Goal: Task Accomplishment & Management: Use online tool/utility

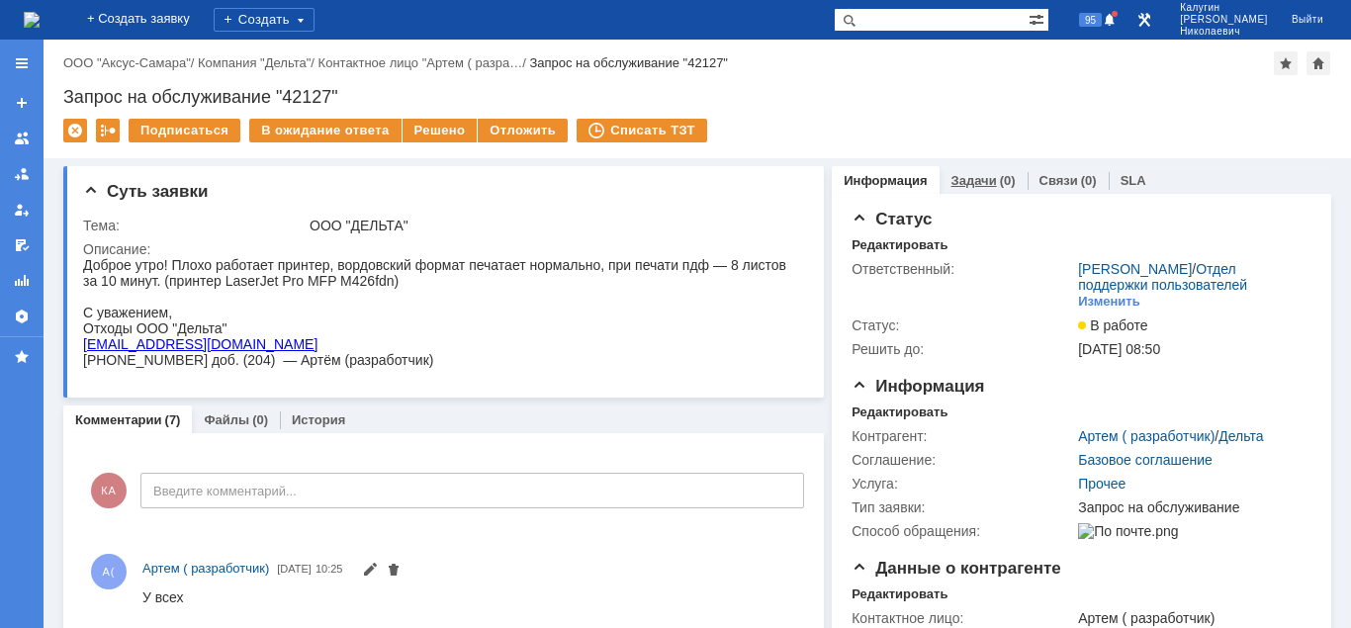
click at [983, 176] on link "Задачи" at bounding box center [975, 180] width 46 height 15
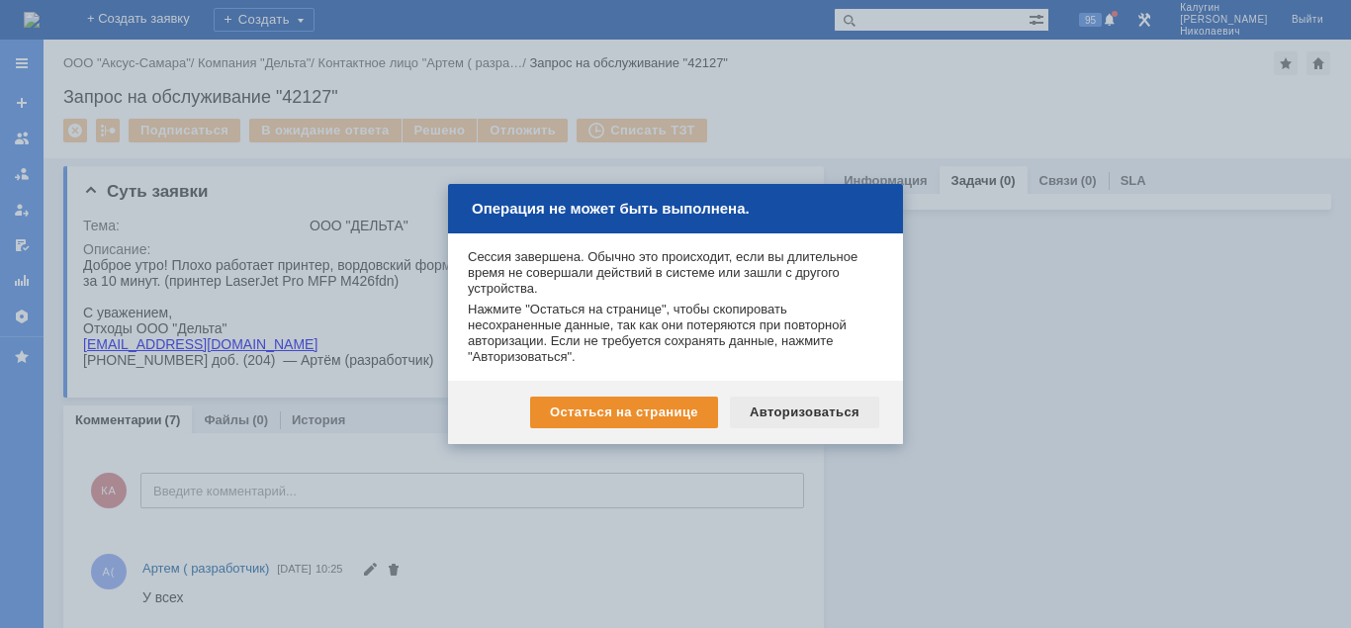
click at [765, 408] on div "Авторизоваться" at bounding box center [804, 413] width 149 height 32
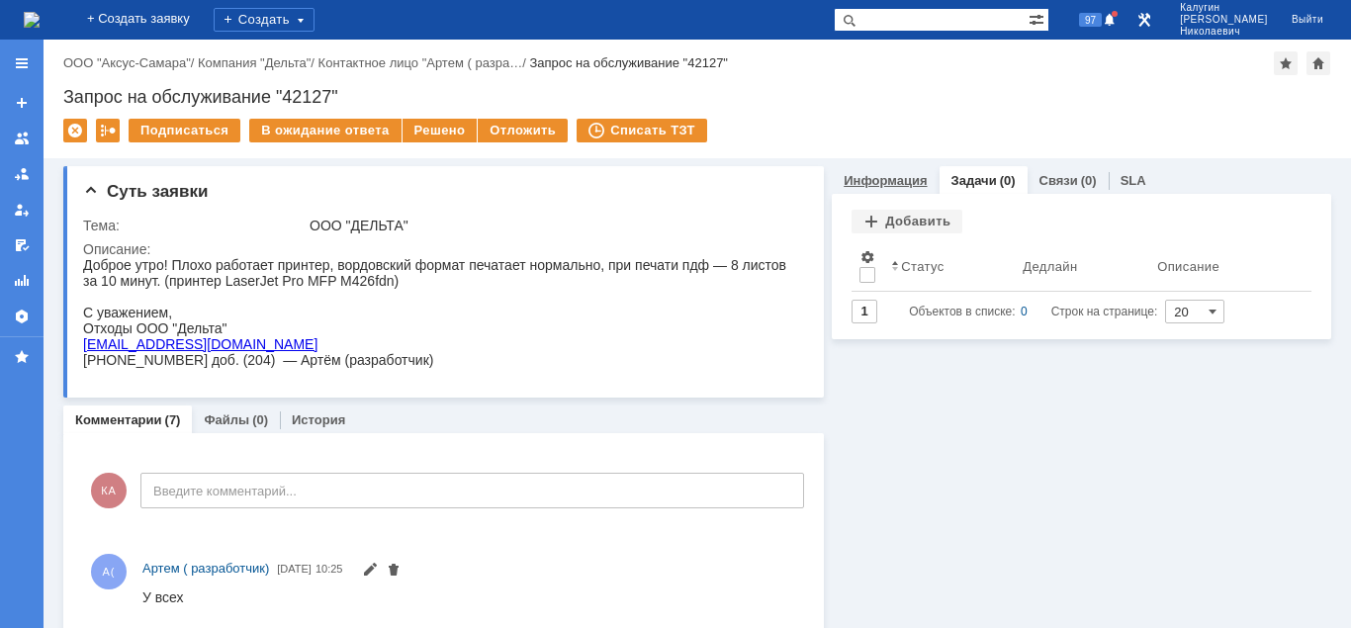
click at [906, 178] on link "Информация" at bounding box center [885, 180] width 83 height 15
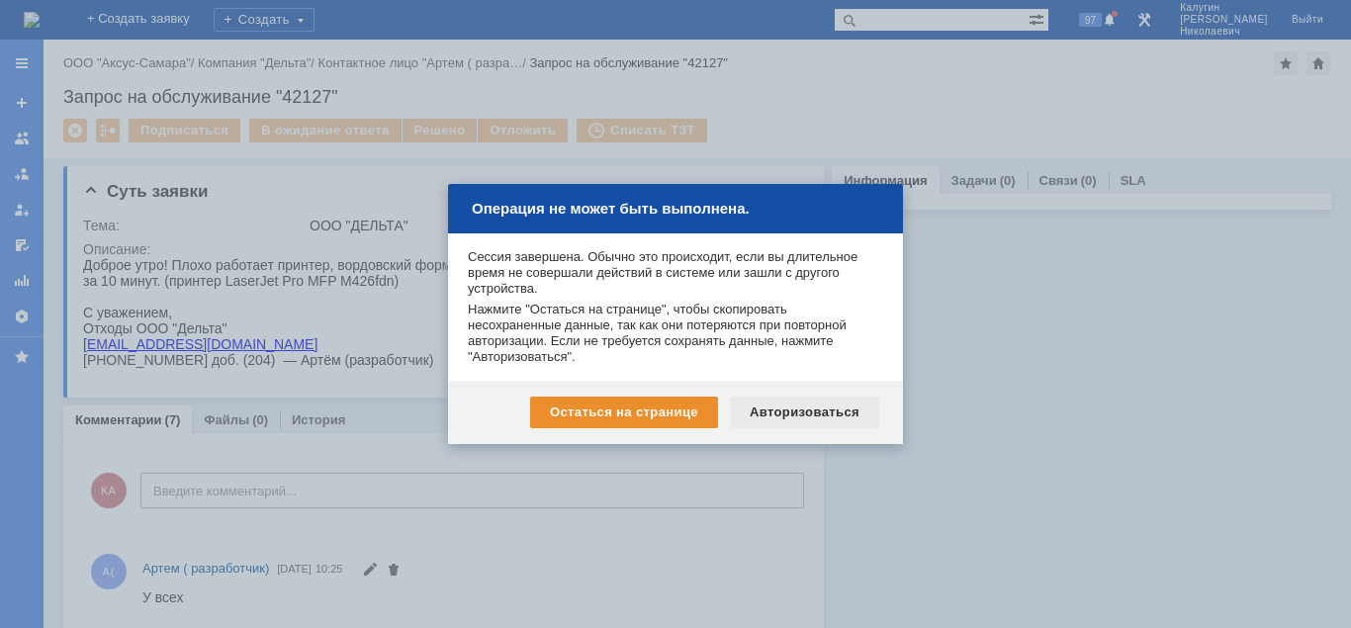
click at [807, 412] on div "Авторизоваться" at bounding box center [804, 413] width 149 height 32
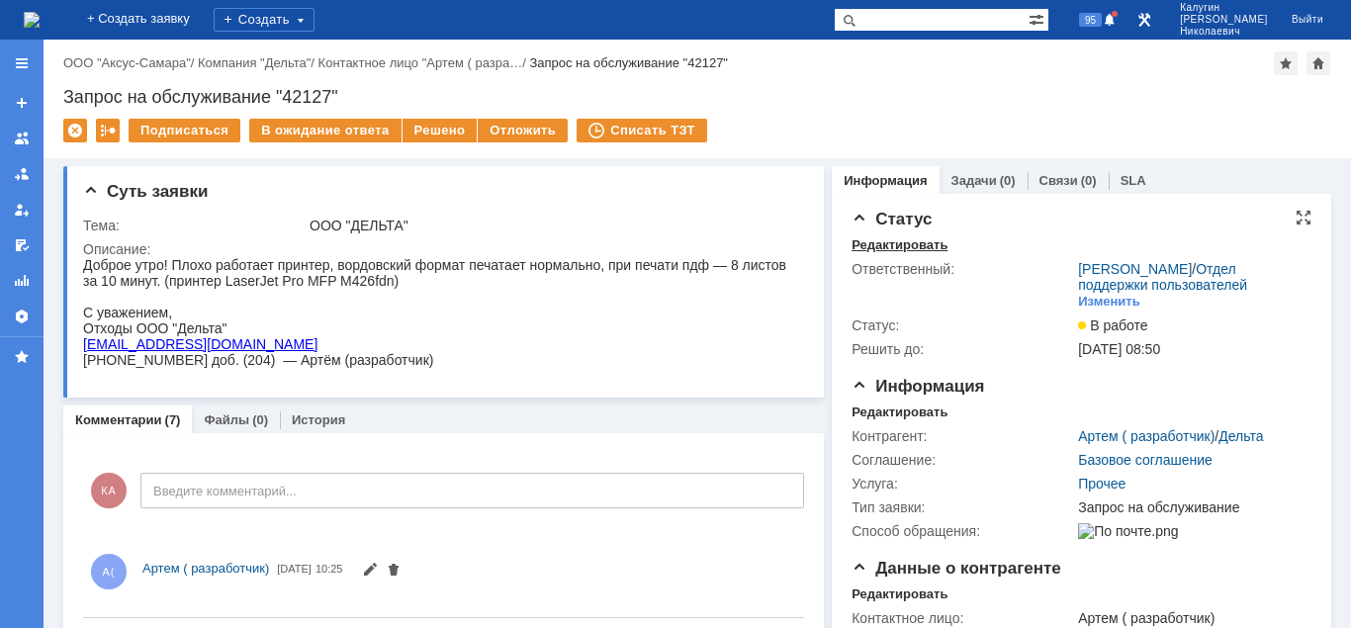
click at [893, 250] on div "Редактировать" at bounding box center [900, 245] width 96 height 16
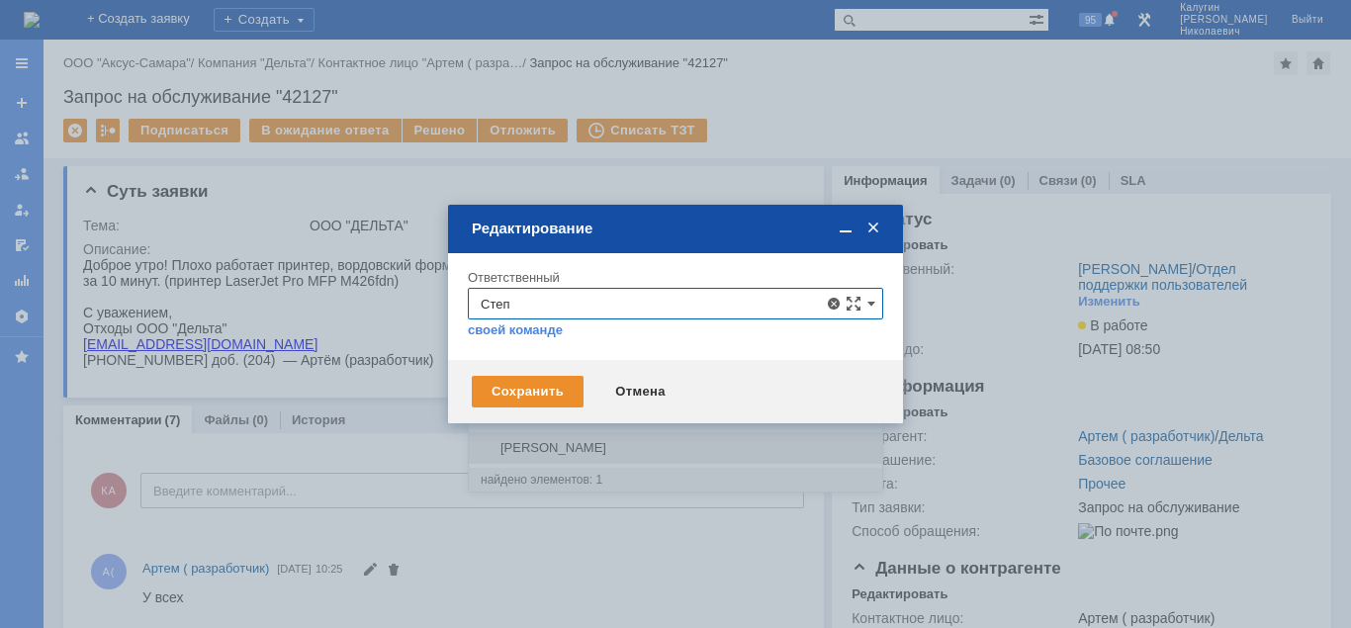
click at [754, 448] on span "Галстьян Степан Александрович" at bounding box center [676, 448] width 390 height 16
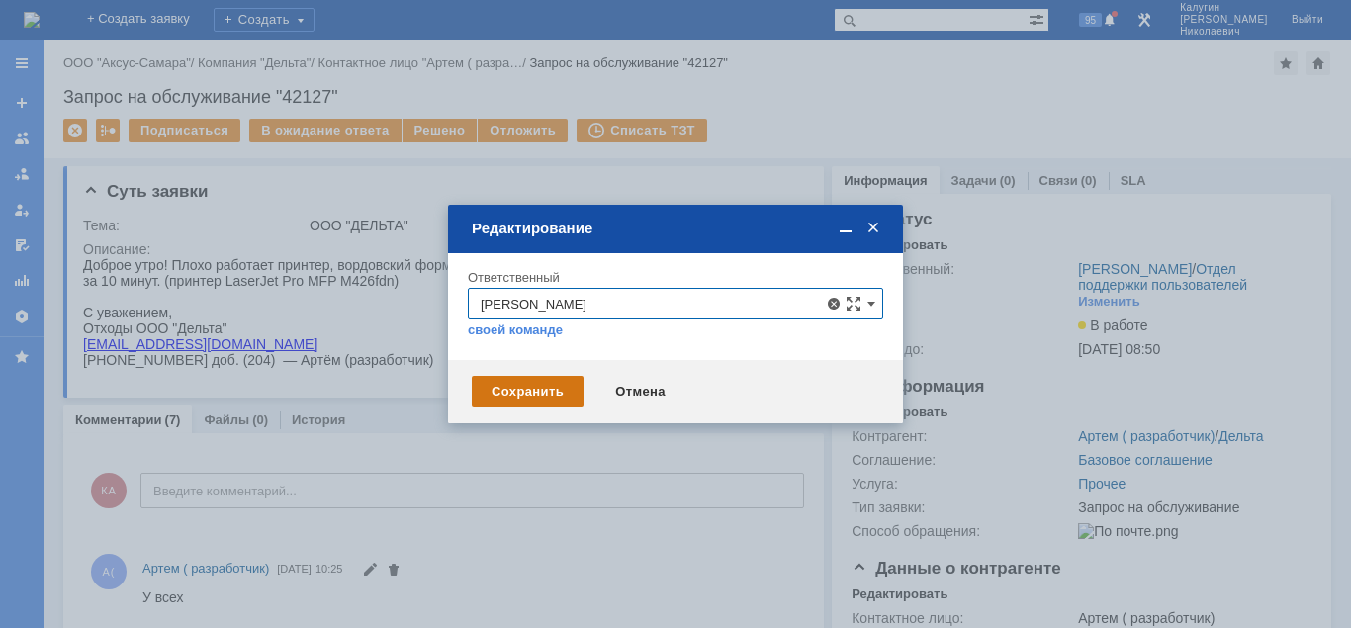
type input "Галстьян Степан Александрович"
click at [533, 398] on div "Сохранить" at bounding box center [528, 392] width 112 height 32
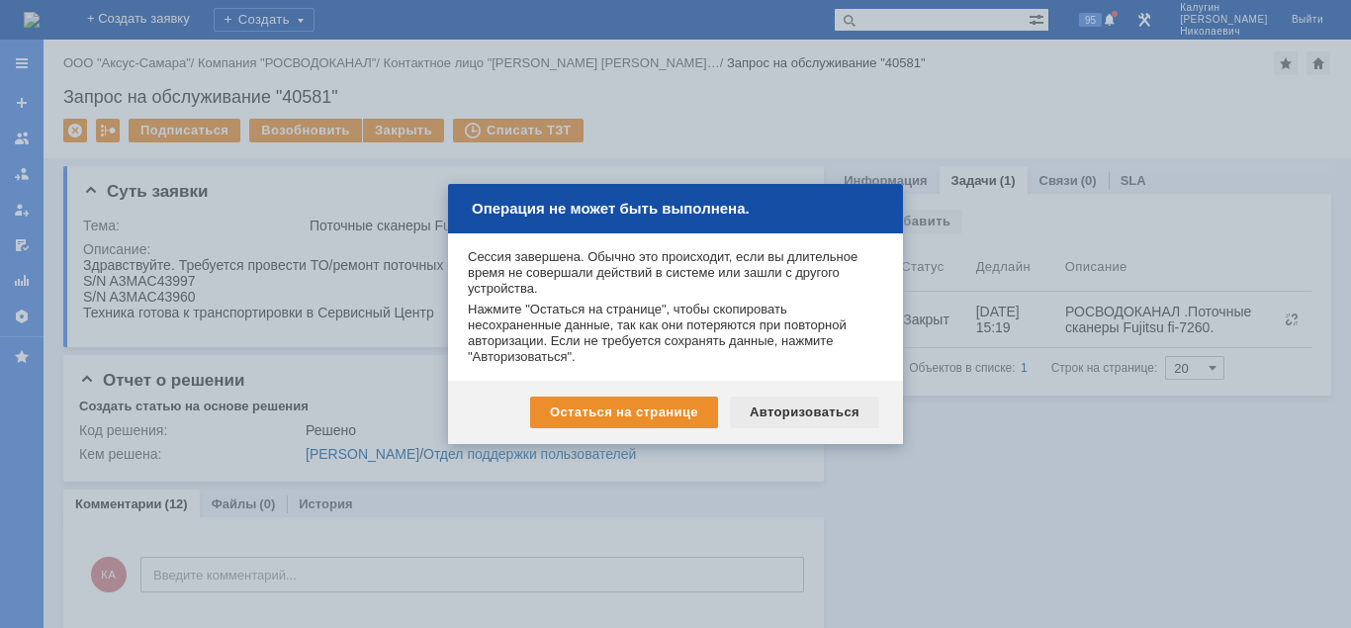
click at [823, 414] on div "Авторизоваться" at bounding box center [804, 413] width 149 height 32
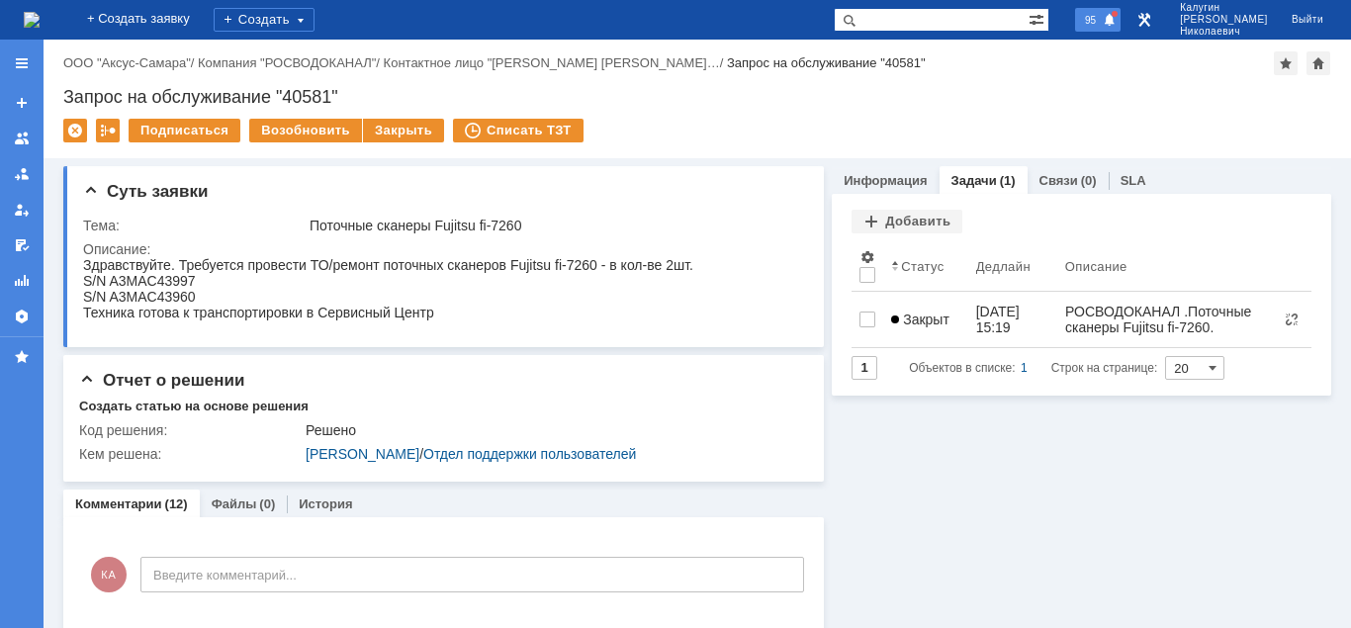
click at [1102, 24] on span "95" at bounding box center [1090, 20] width 23 height 14
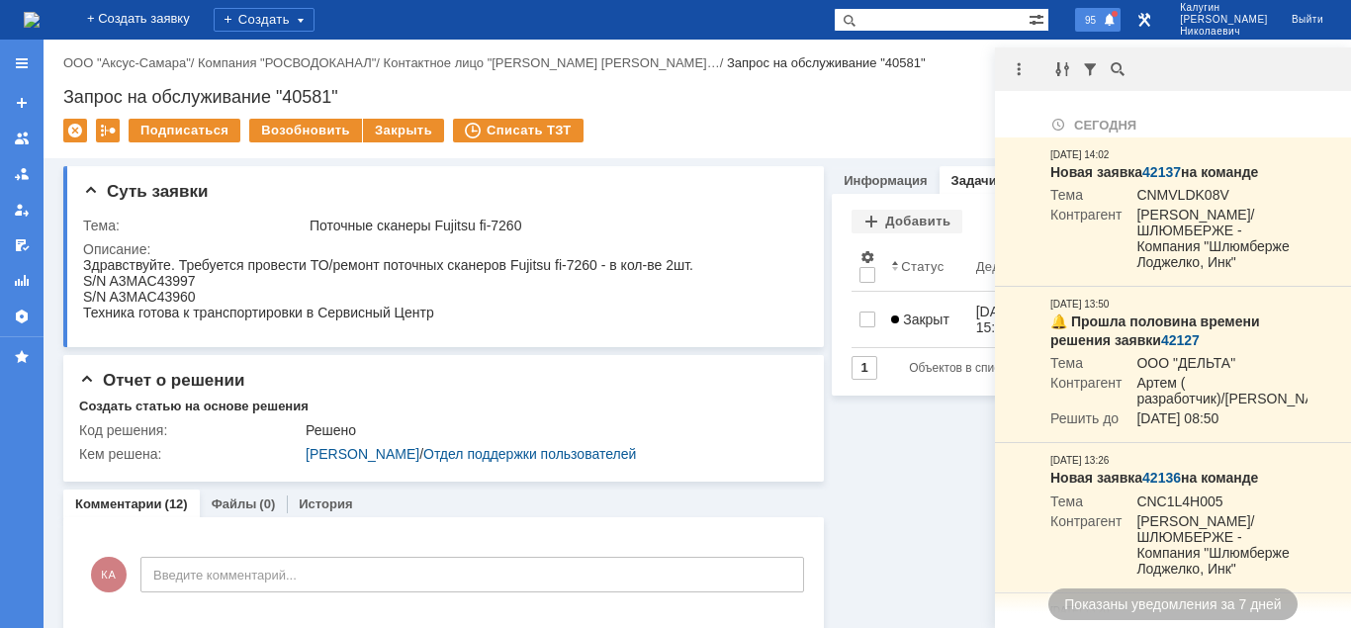
click at [1102, 24] on span "95" at bounding box center [1090, 20] width 23 height 14
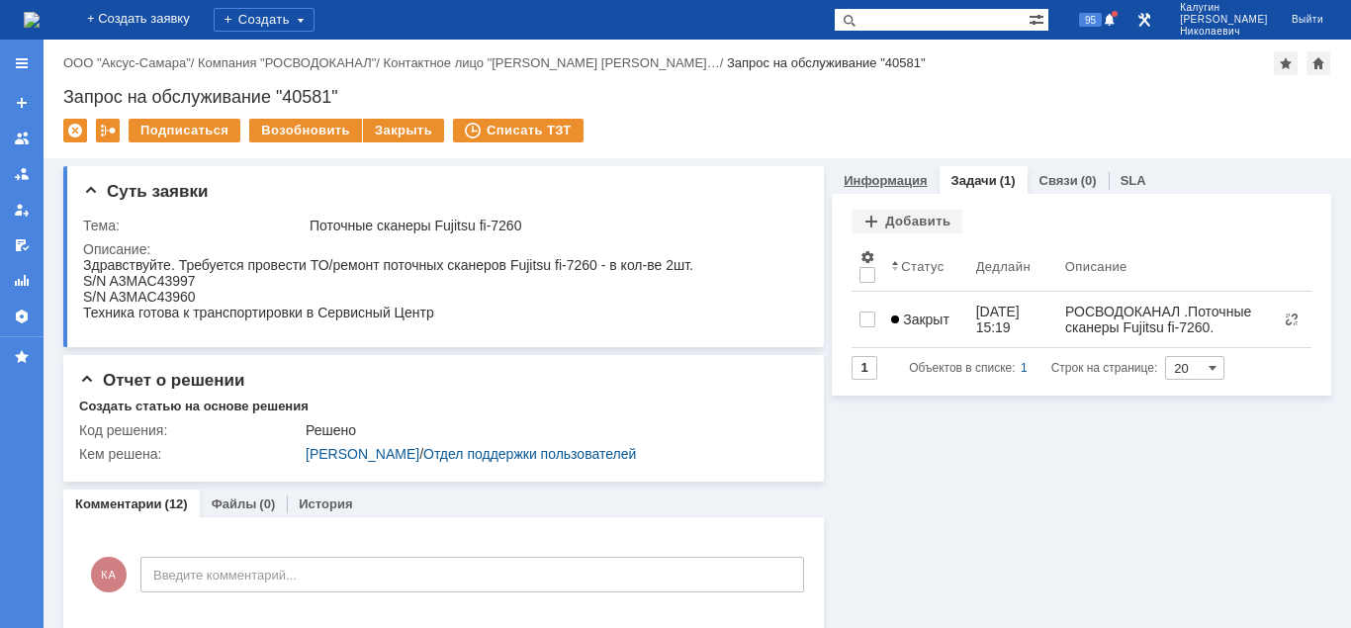
click at [874, 186] on link "Информация" at bounding box center [885, 180] width 83 height 15
